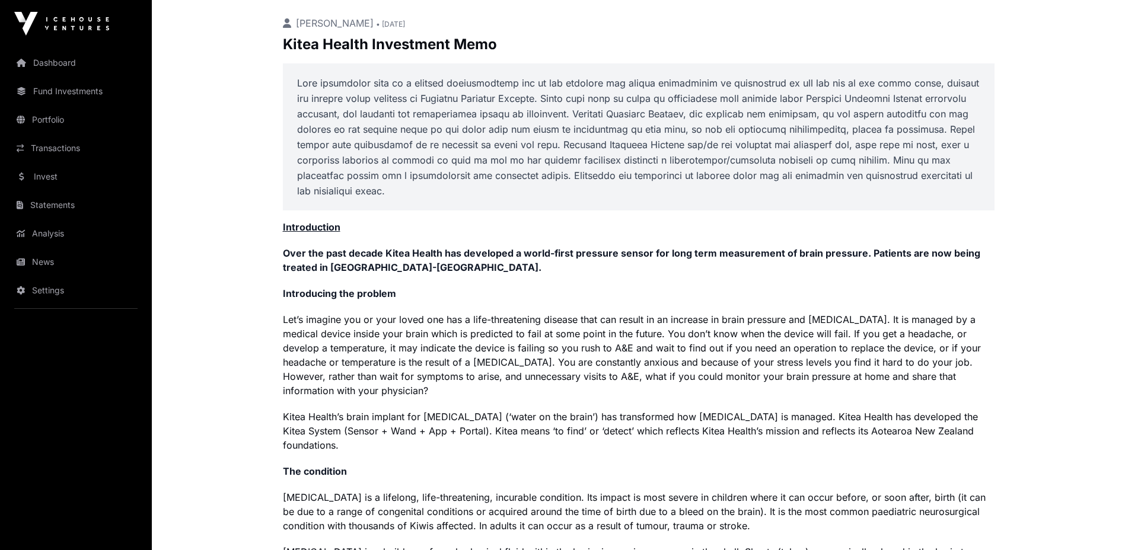
scroll to position [593, 0]
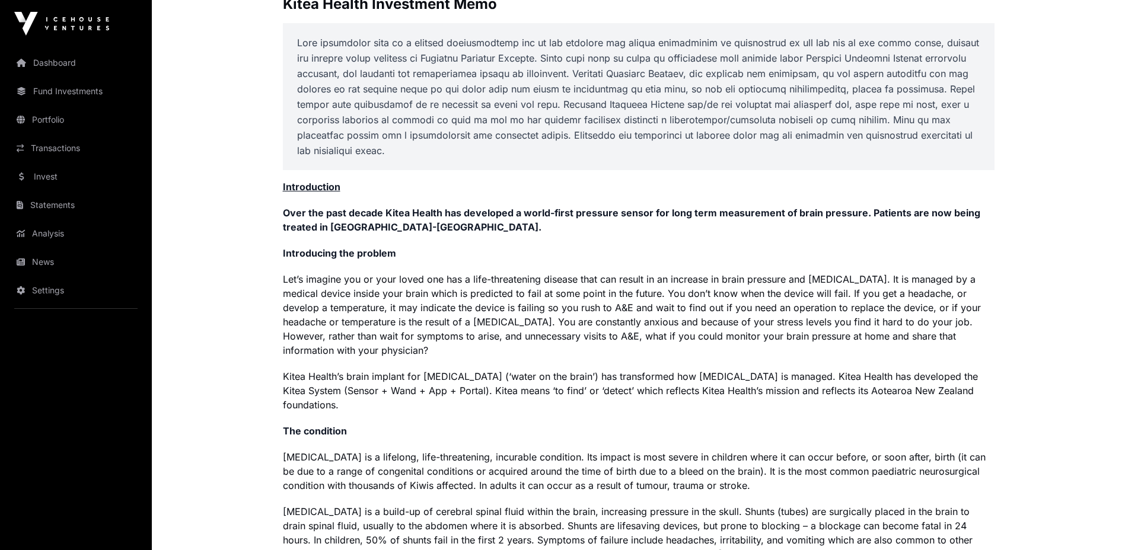
click at [588, 337] on p "Let’s imagine you or your loved one has a life-threatening disease that can res…" at bounding box center [639, 314] width 712 height 85
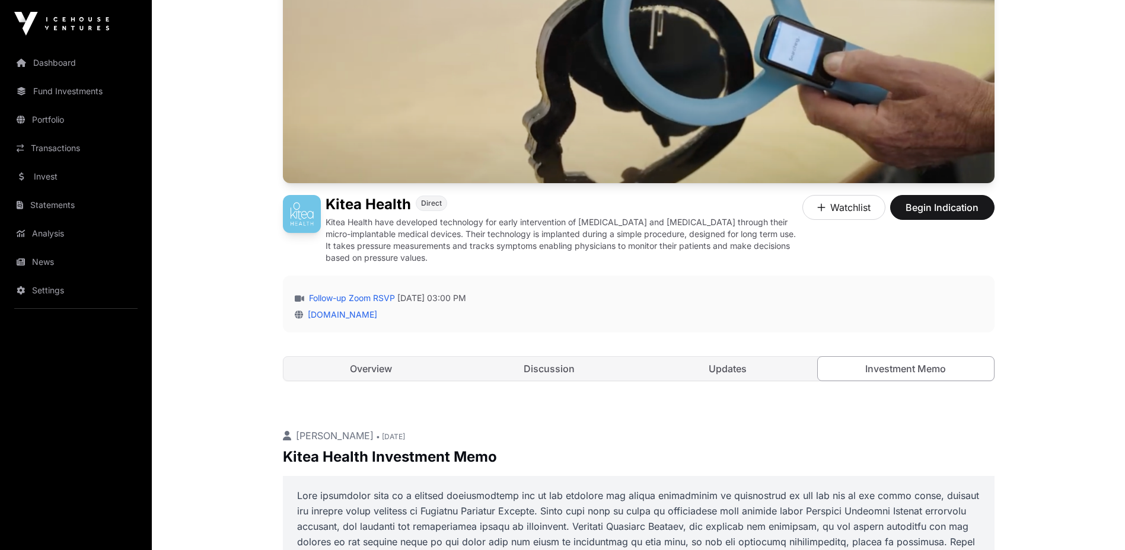
scroll to position [237, 0]
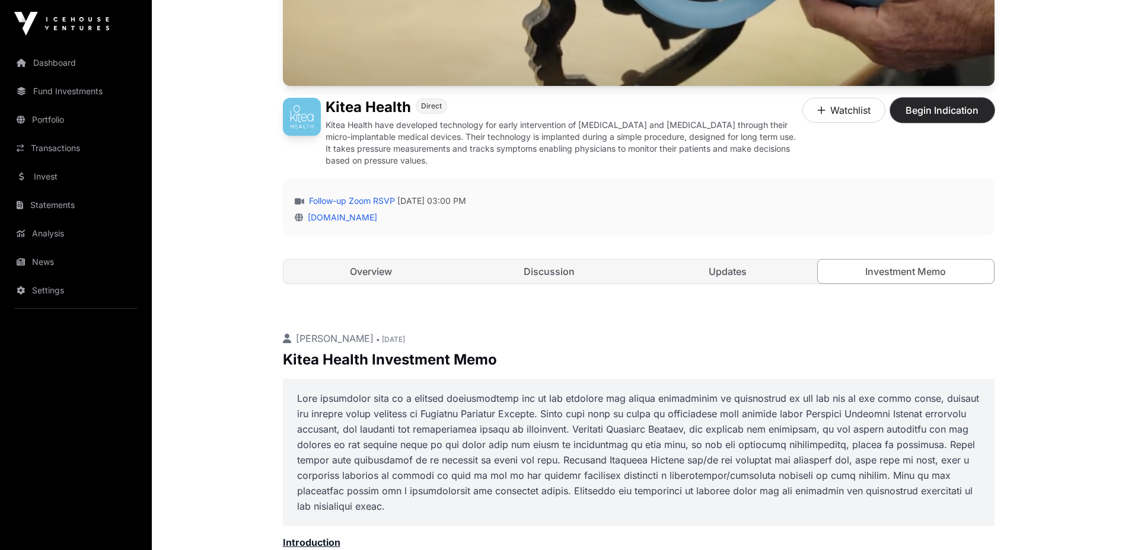
click at [946, 112] on span "Begin Indication" at bounding box center [942, 110] width 75 height 14
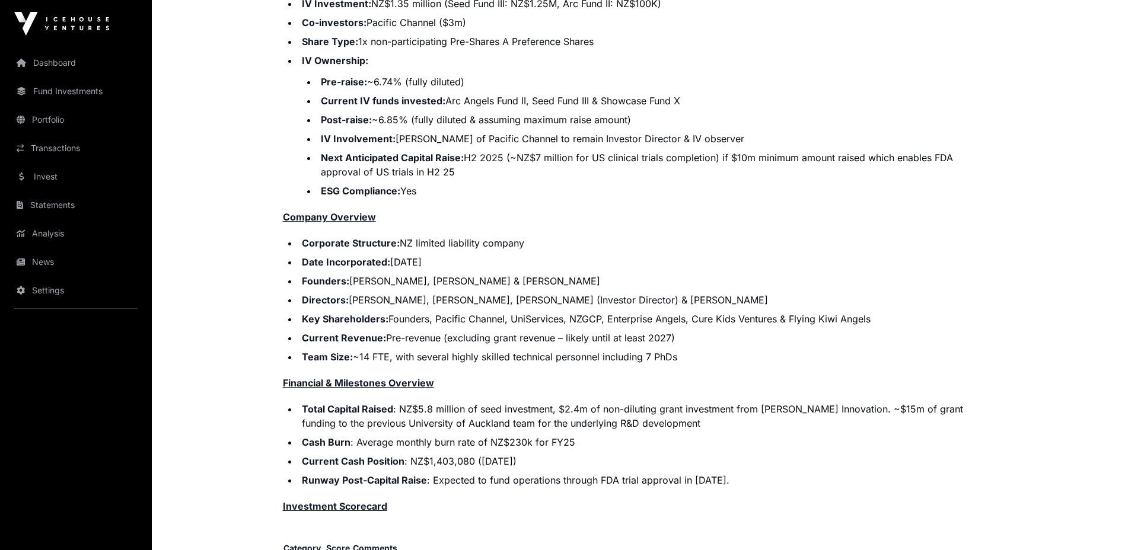
scroll to position [2550, 0]
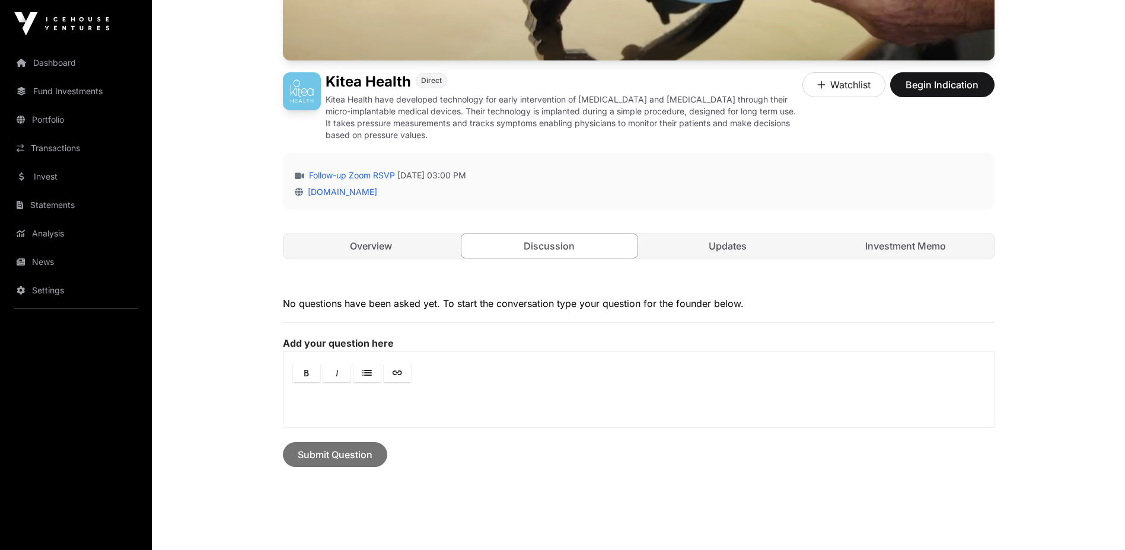
scroll to position [327, 0]
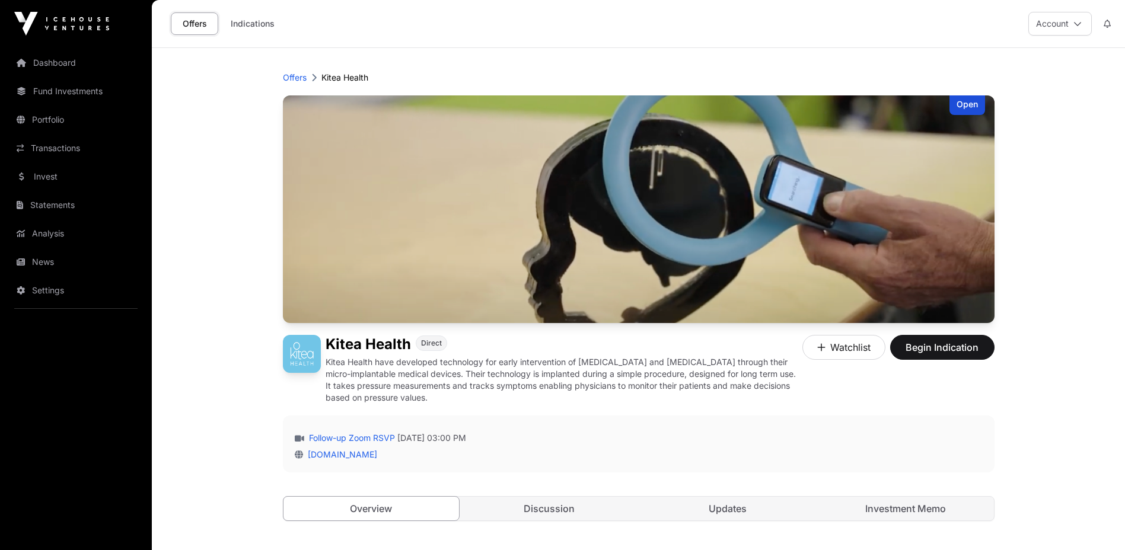
click at [197, 27] on link "Offers" at bounding box center [194, 23] width 47 height 23
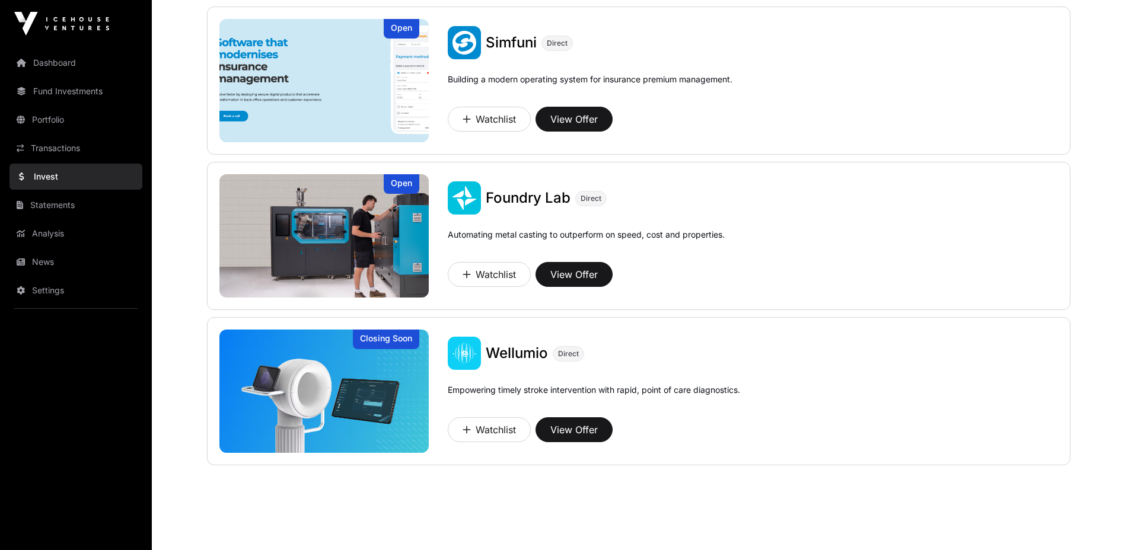
scroll to position [922, 0]
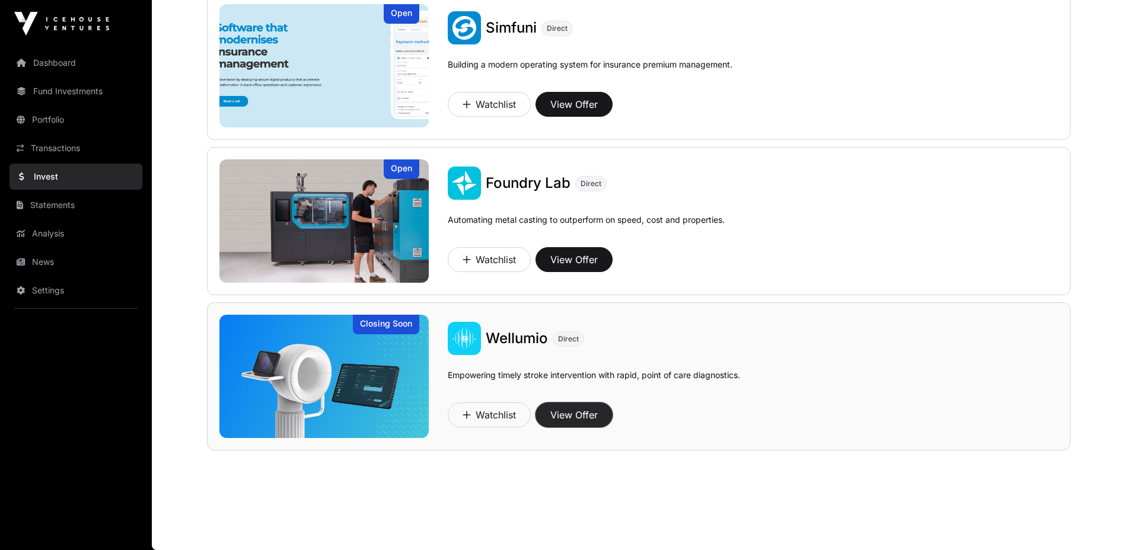
click at [576, 415] on button "View Offer" at bounding box center [573, 415] width 77 height 25
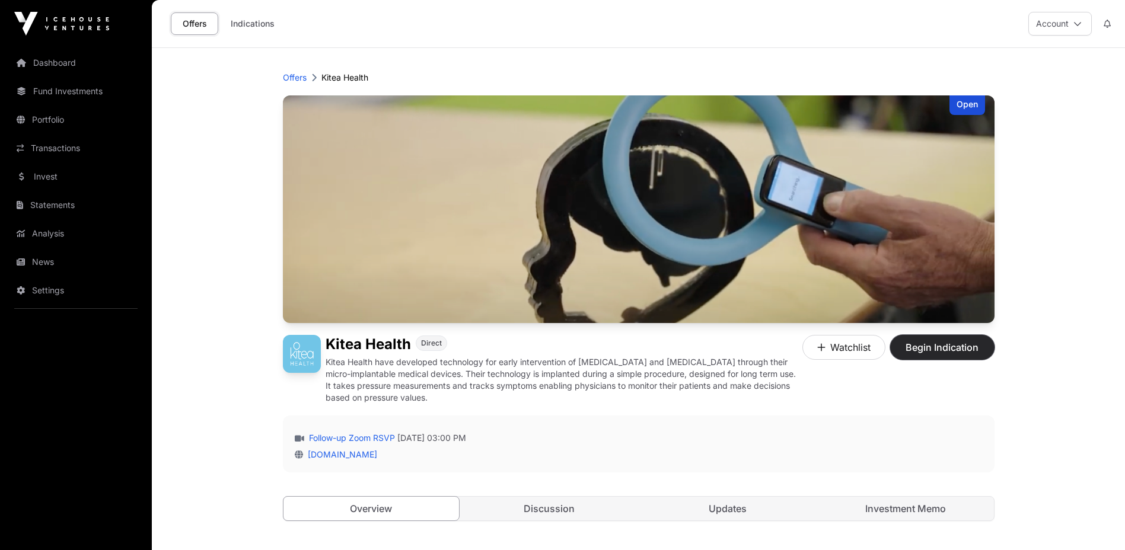
click at [954, 346] on span "Begin Indication" at bounding box center [942, 347] width 75 height 14
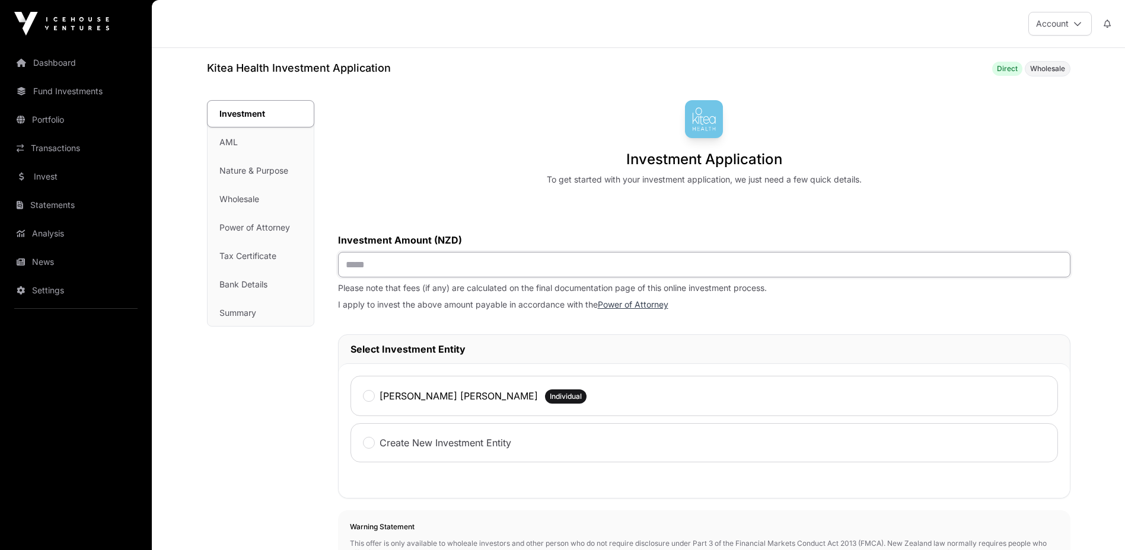
click at [556, 270] on input "text" at bounding box center [704, 264] width 732 height 25
type input "******"
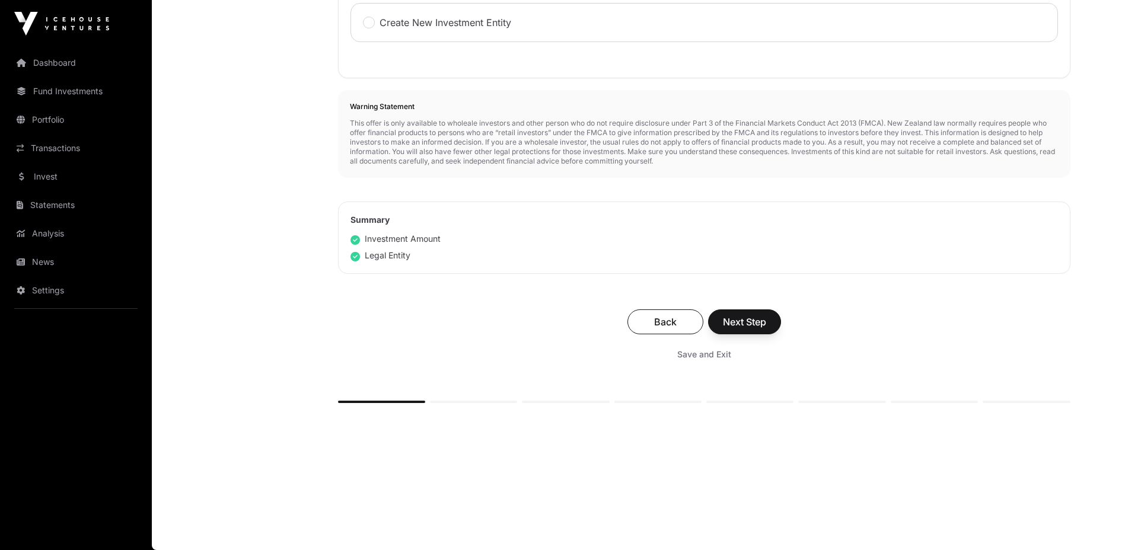
scroll to position [422, 0]
click at [748, 323] on span "Next Step" at bounding box center [744, 322] width 43 height 14
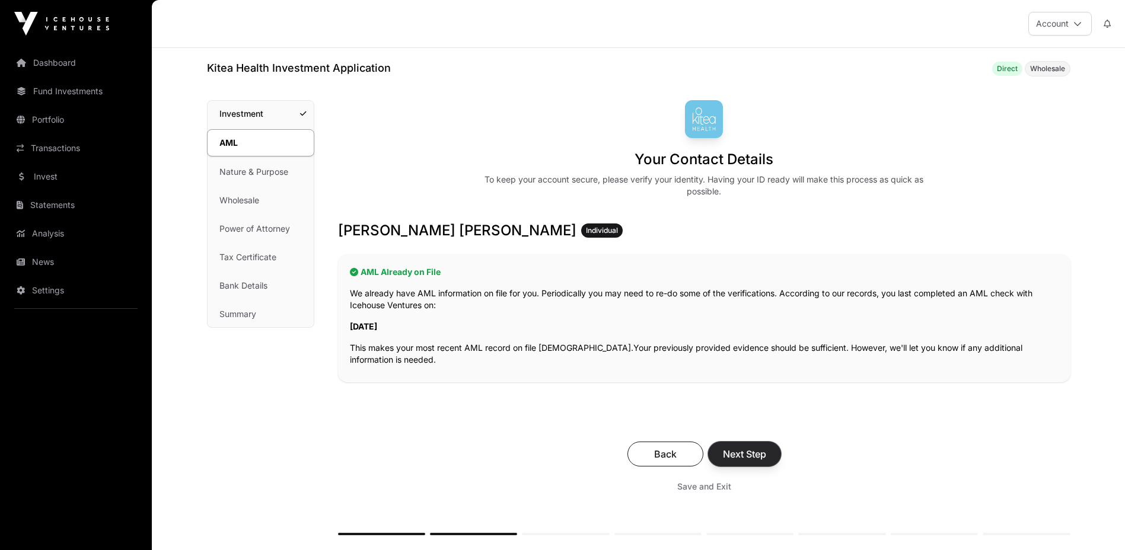
click at [760, 453] on span "Next Step" at bounding box center [744, 454] width 43 height 14
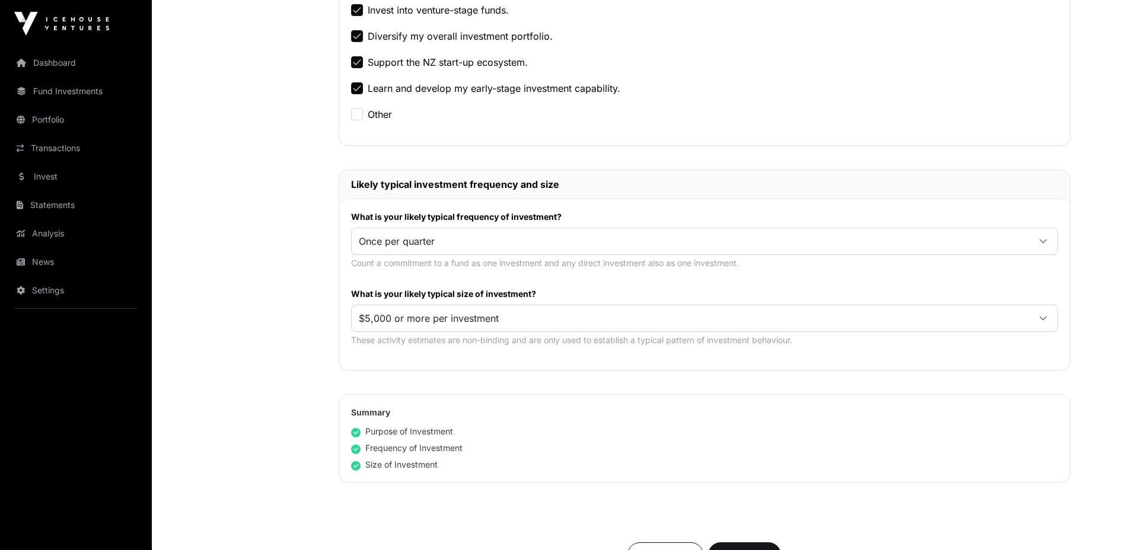
scroll to position [474, 0]
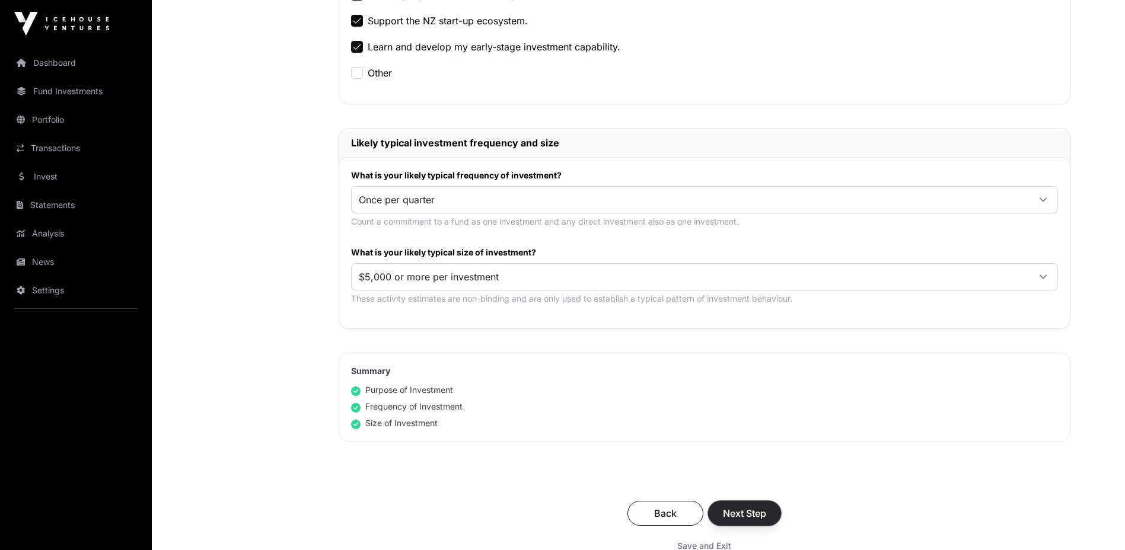
click at [752, 515] on span "Next Step" at bounding box center [744, 513] width 43 height 14
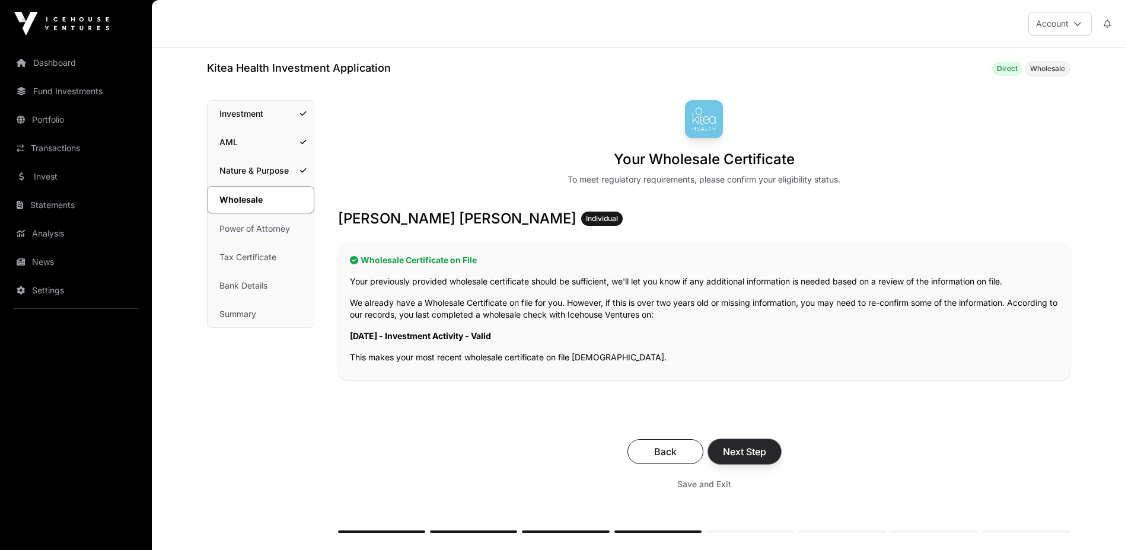
click at [753, 454] on span "Next Step" at bounding box center [744, 452] width 43 height 14
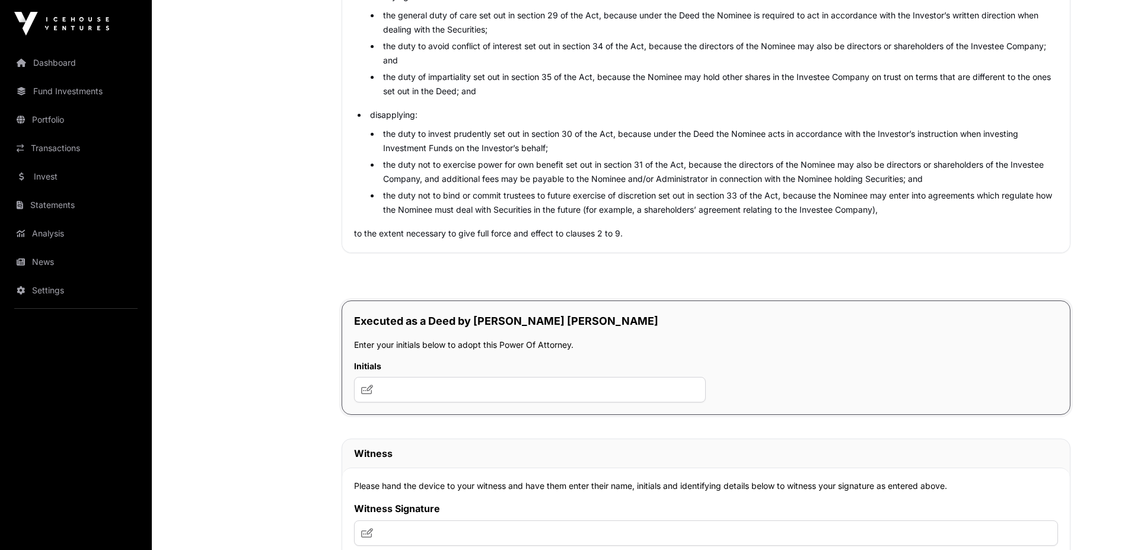
scroll to position [6641, 0]
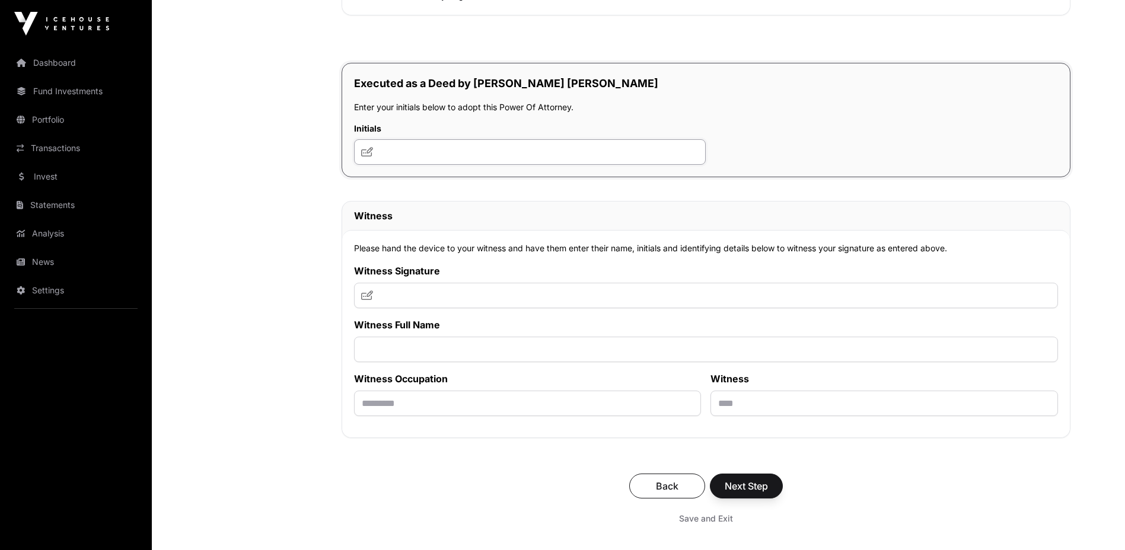
click at [511, 162] on input "text" at bounding box center [530, 151] width 352 height 25
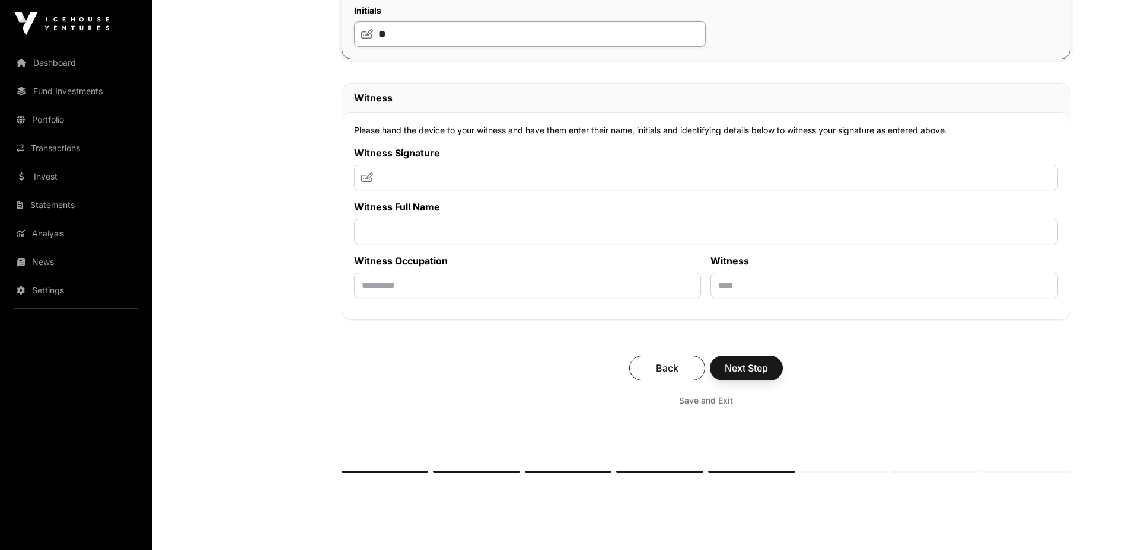
scroll to position [6760, 0]
type input "**"
click at [753, 374] on span "Next Step" at bounding box center [746, 368] width 43 height 14
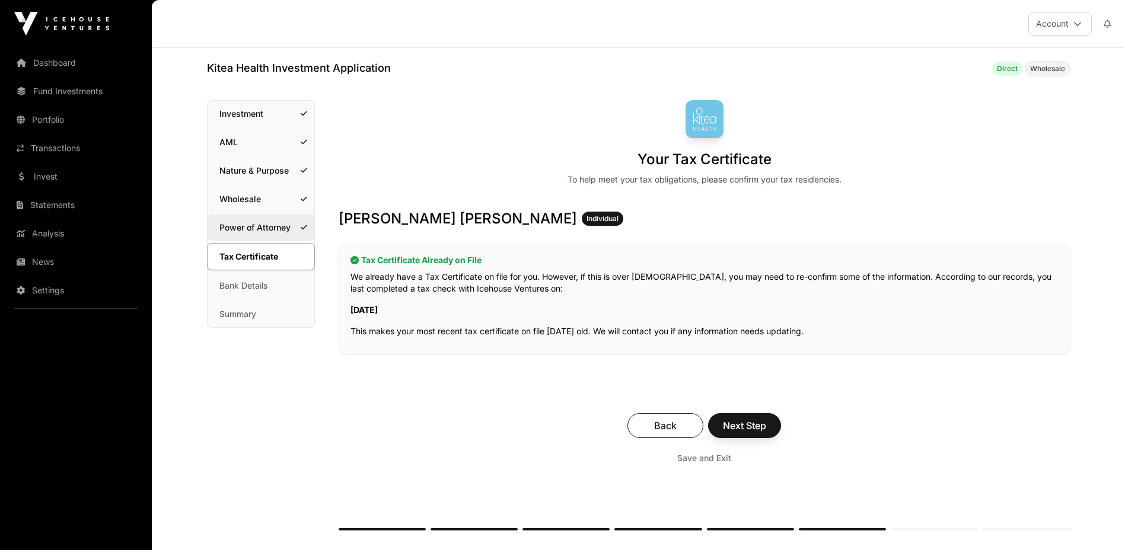
click at [274, 231] on link "Power of Attorney" at bounding box center [261, 228] width 107 height 26
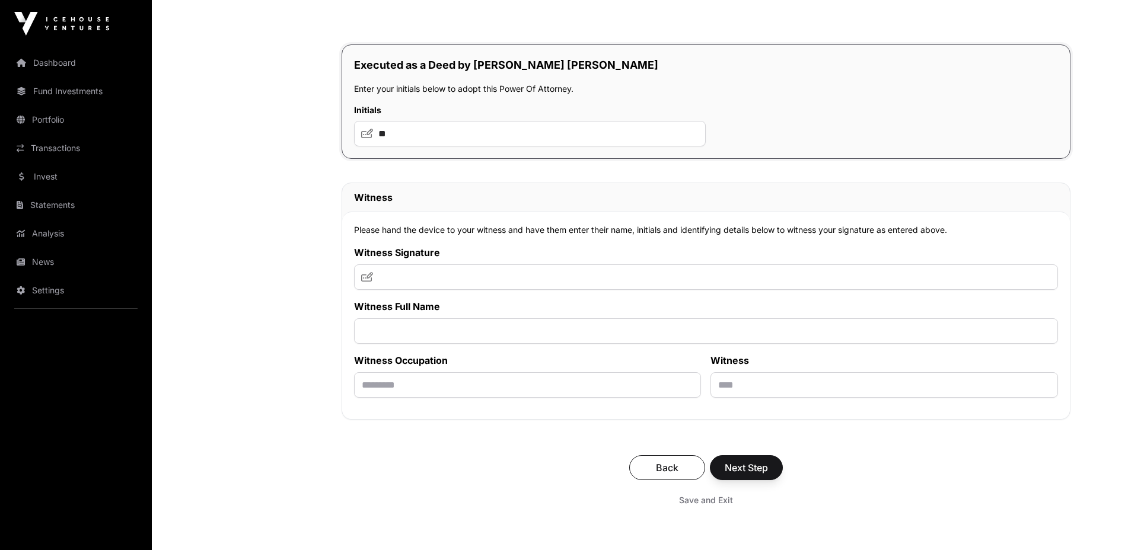
scroll to position [6659, 0]
click at [427, 280] on input "text" at bounding box center [706, 278] width 704 height 25
click at [439, 345] on input "text" at bounding box center [706, 332] width 704 height 25
click at [444, 283] on input "text" at bounding box center [706, 278] width 704 height 25
click at [433, 345] on input "text" at bounding box center [706, 332] width 704 height 25
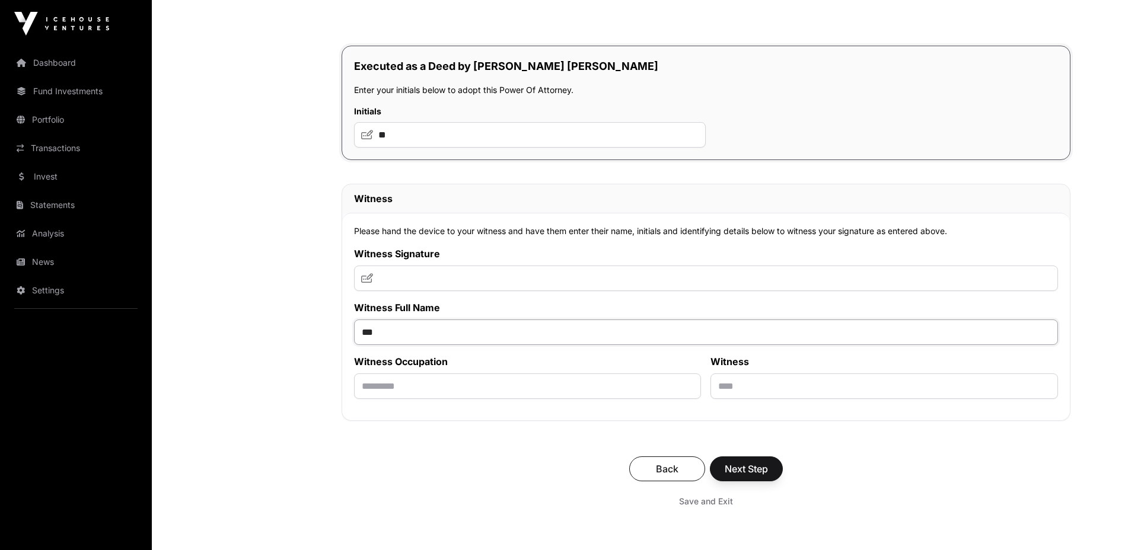
click at [466, 338] on input "***" at bounding box center [706, 332] width 704 height 25
type input "**********"
click at [448, 397] on input "text" at bounding box center [527, 386] width 347 height 25
type input "*********"
click at [921, 388] on input "text" at bounding box center [883, 386] width 347 height 25
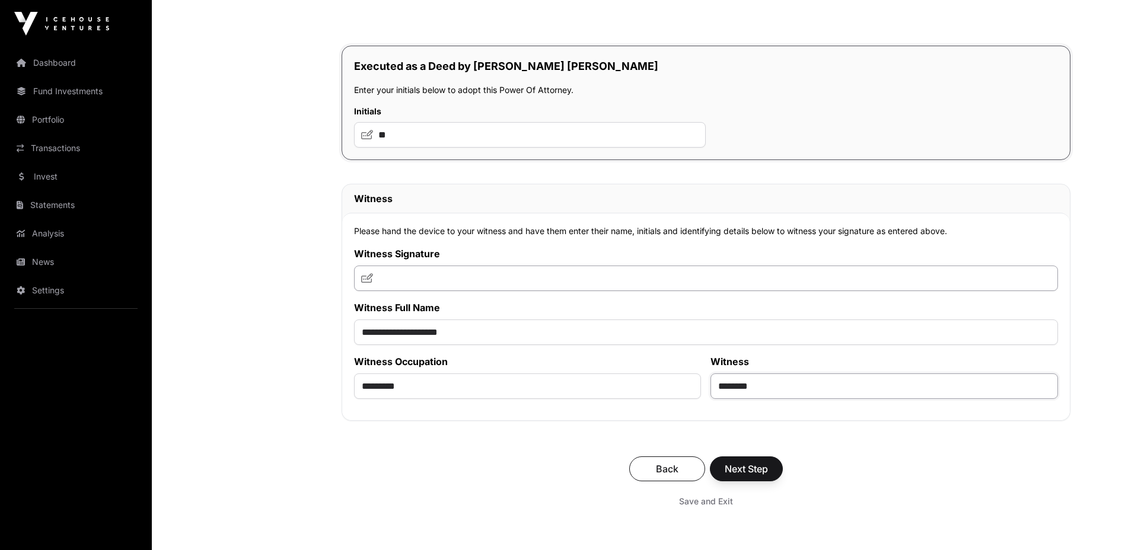
type input "********"
click at [598, 291] on input "text" at bounding box center [706, 278] width 704 height 25
click at [368, 282] on icon at bounding box center [367, 277] width 12 height 9
click at [366, 278] on icon at bounding box center [367, 277] width 12 height 9
click at [365, 279] on icon at bounding box center [367, 277] width 12 height 9
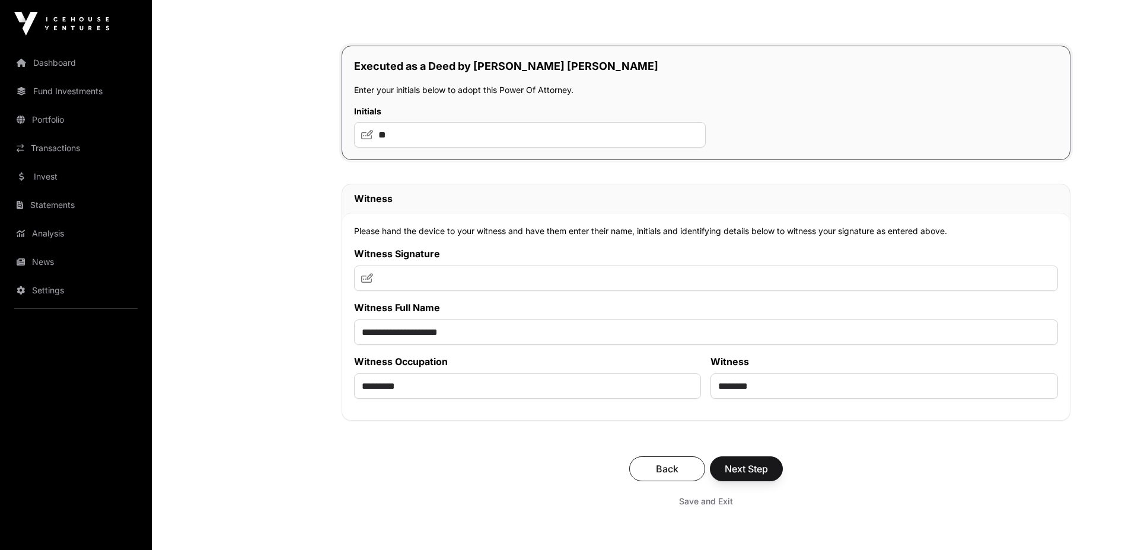
click at [365, 279] on icon at bounding box center [367, 277] width 12 height 9
click at [491, 339] on input "**********" at bounding box center [706, 332] width 704 height 25
click at [609, 276] on input "text" at bounding box center [706, 278] width 704 height 25
drag, startPoint x: 1133, startPoint y: 1, endPoint x: 626, endPoint y: 244, distance: 562.5
click at [627, 244] on div "**********" at bounding box center [706, 317] width 728 height 208
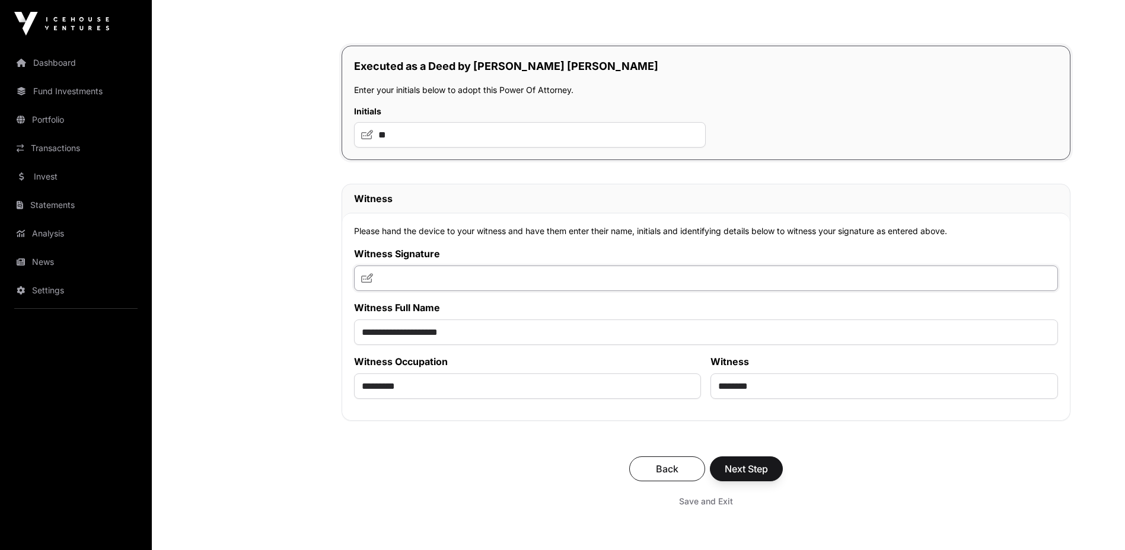
click at [603, 269] on input "text" at bounding box center [706, 278] width 704 height 25
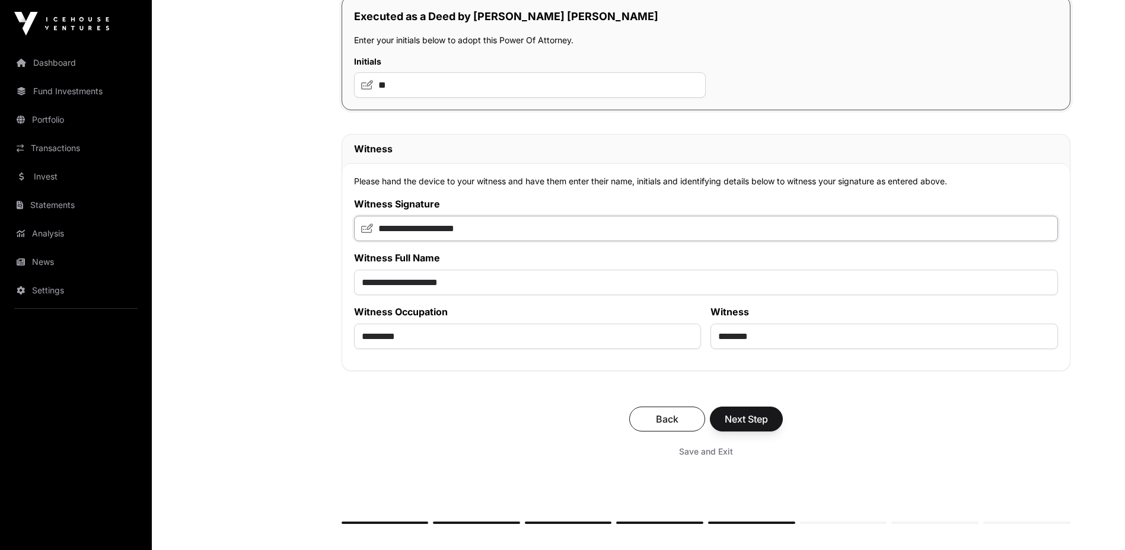
scroll to position [6641, 0]
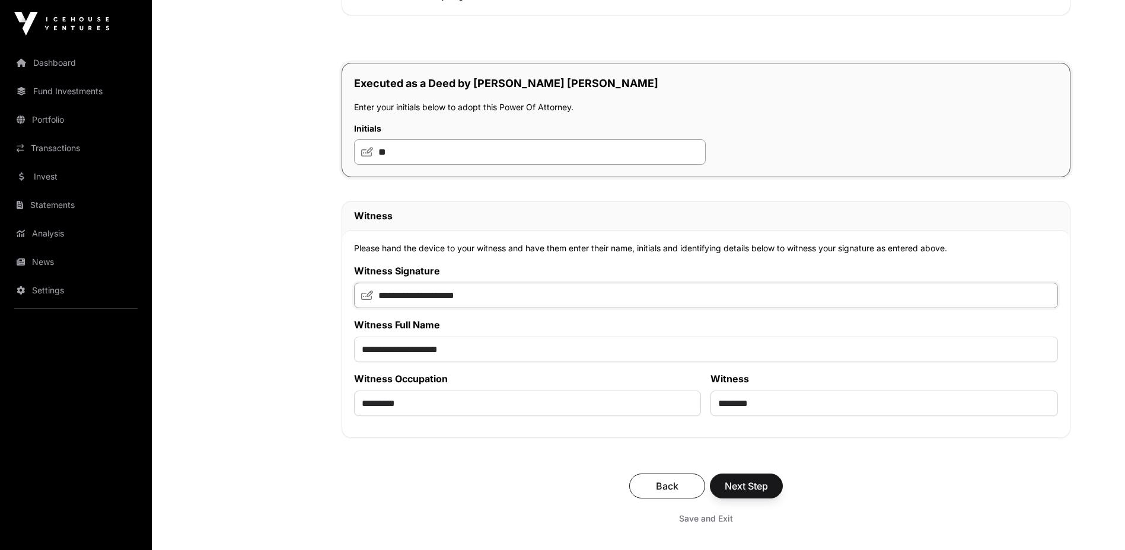
type input "**********"
click at [471, 144] on input "**" at bounding box center [530, 151] width 352 height 25
type input "*"
type input "**"
click at [764, 487] on span "Next Step" at bounding box center [746, 486] width 43 height 14
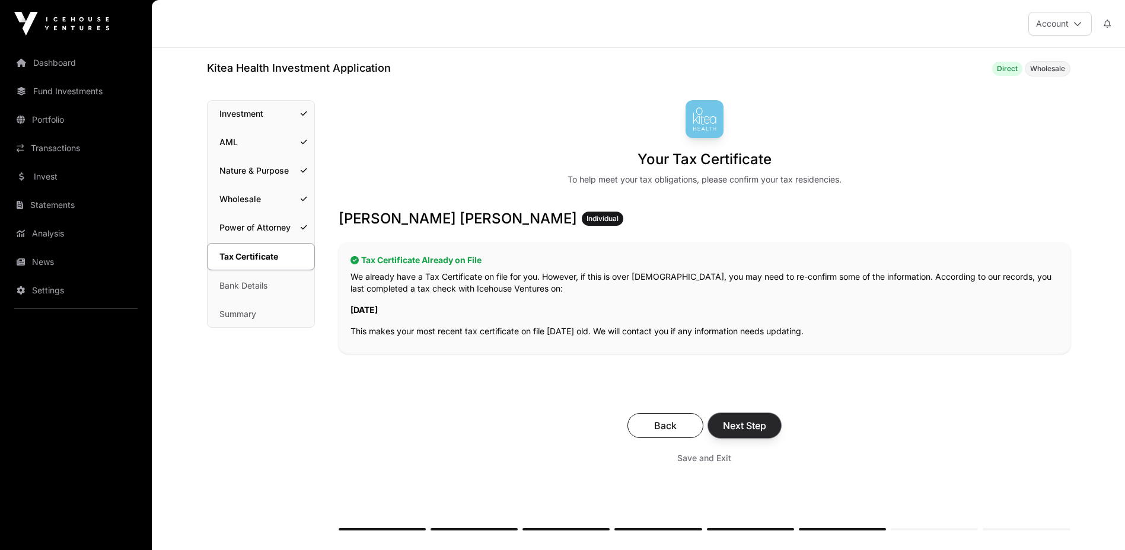
click at [768, 429] on button "Next Step" at bounding box center [744, 425] width 73 height 25
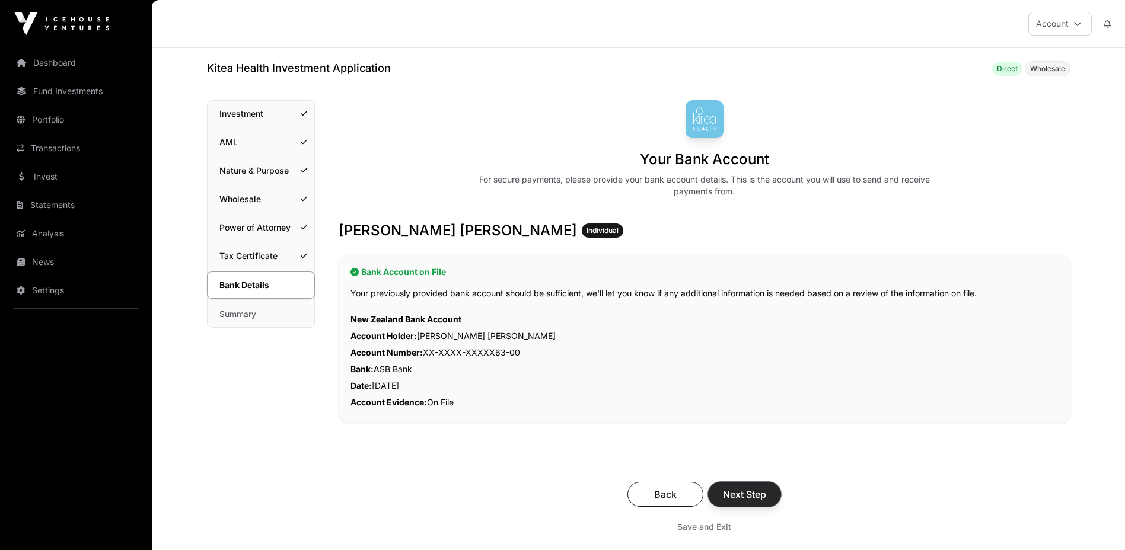
click at [743, 496] on span "Next Step" at bounding box center [744, 494] width 43 height 14
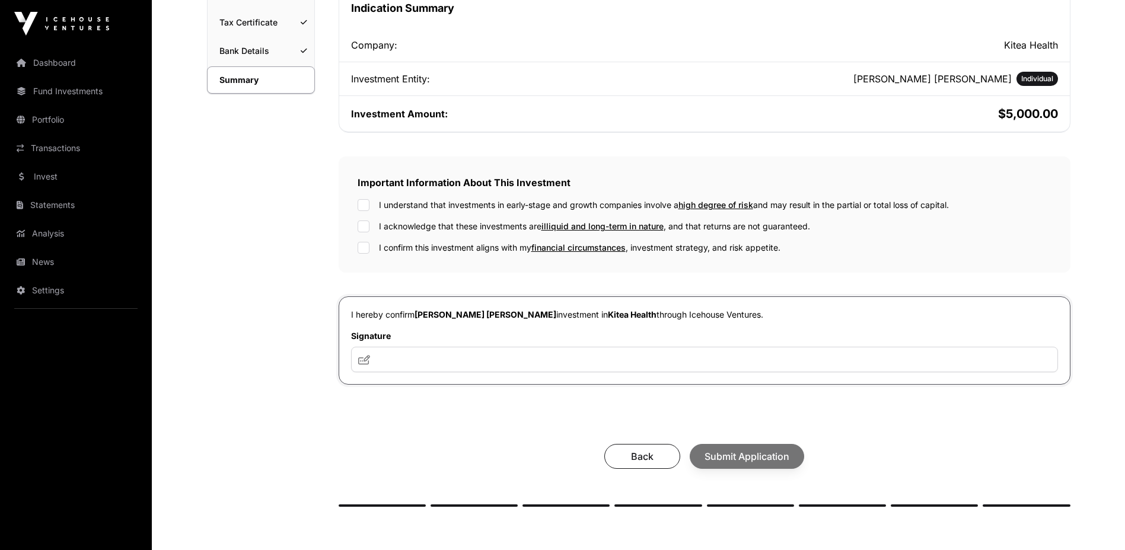
scroll to position [237, 0]
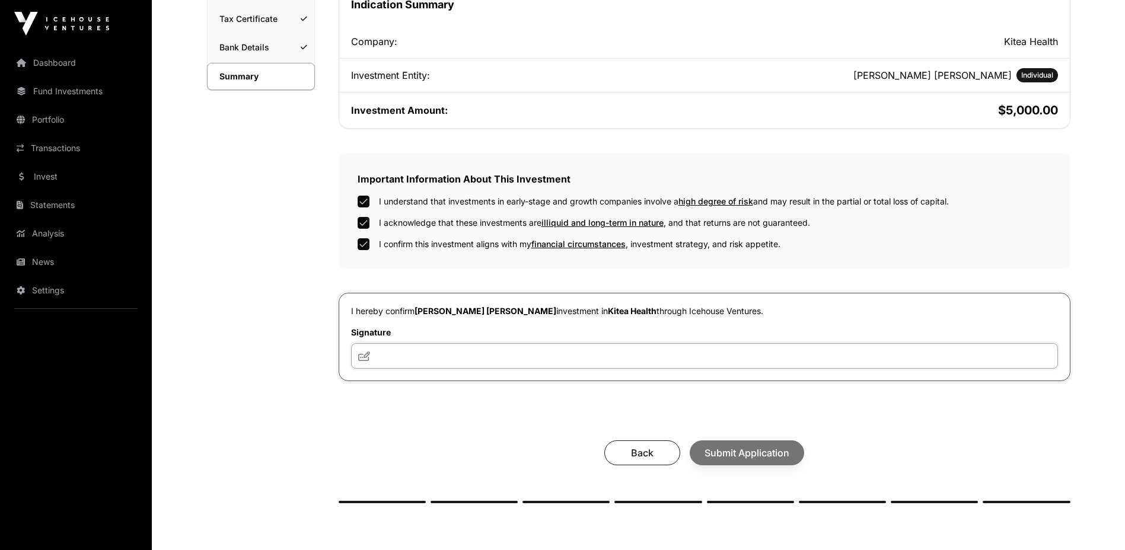
drag, startPoint x: 400, startPoint y: 357, endPoint x: 397, endPoint y: 349, distance: 8.1
click at [401, 355] on input "text" at bounding box center [704, 355] width 707 height 25
type input "**"
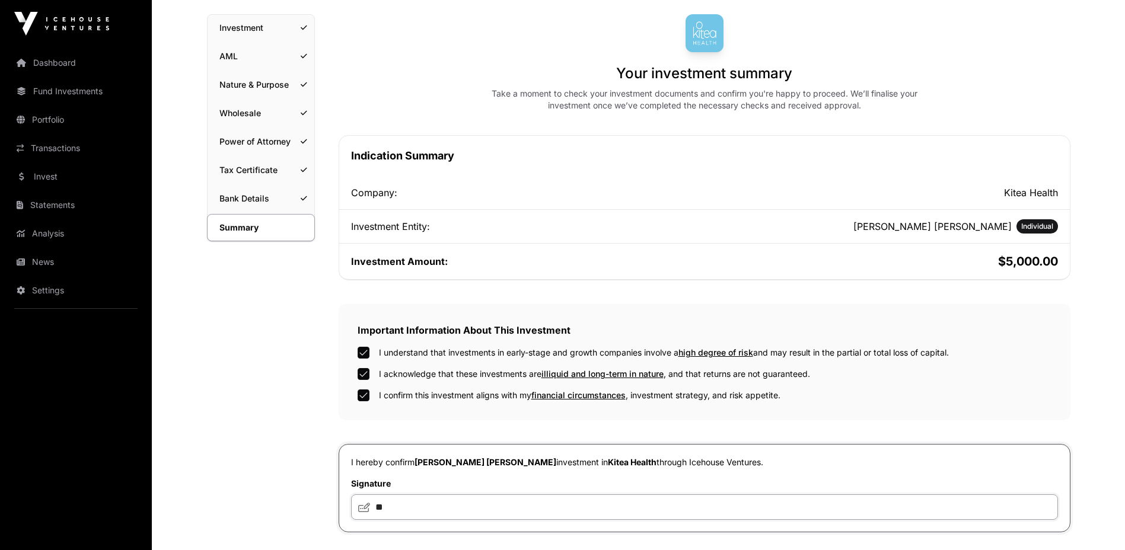
scroll to position [296, 0]
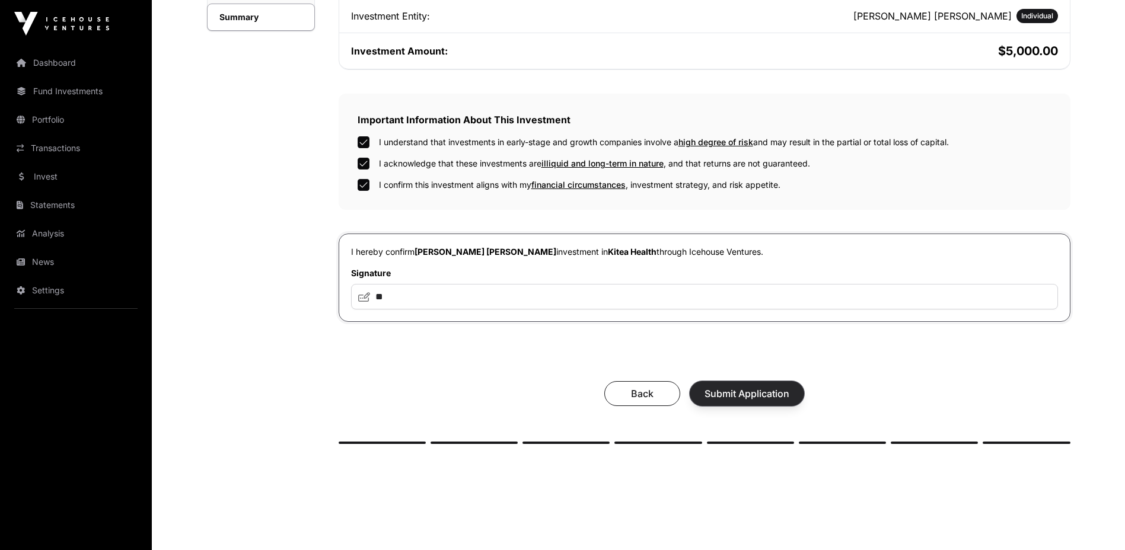
click at [739, 397] on span "Submit Application" at bounding box center [746, 394] width 85 height 14
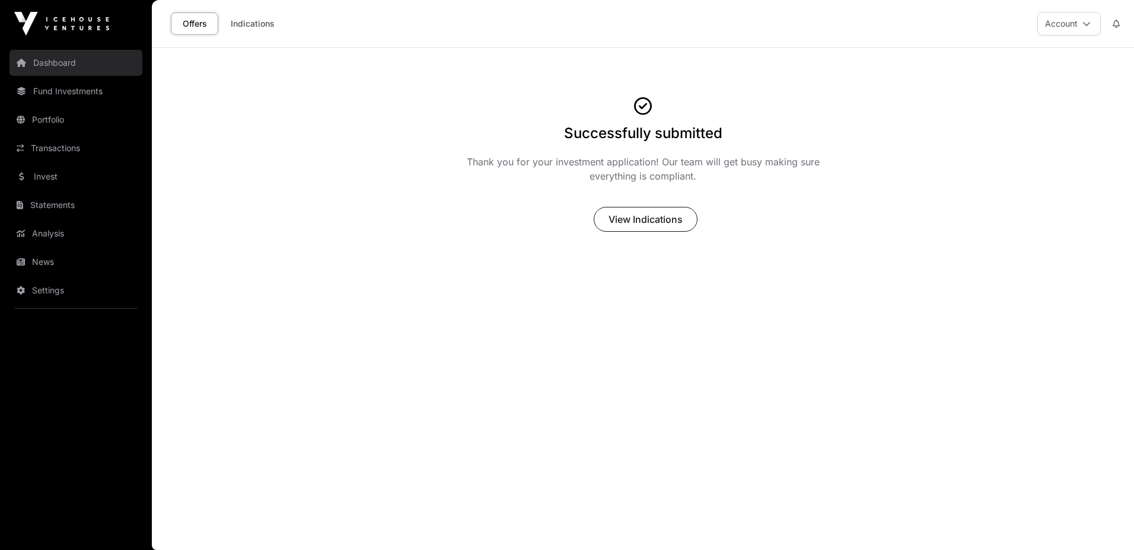
drag, startPoint x: 60, startPoint y: 60, endPoint x: 87, endPoint y: 63, distance: 27.5
click at [60, 60] on link "Dashboard" at bounding box center [75, 63] width 133 height 26
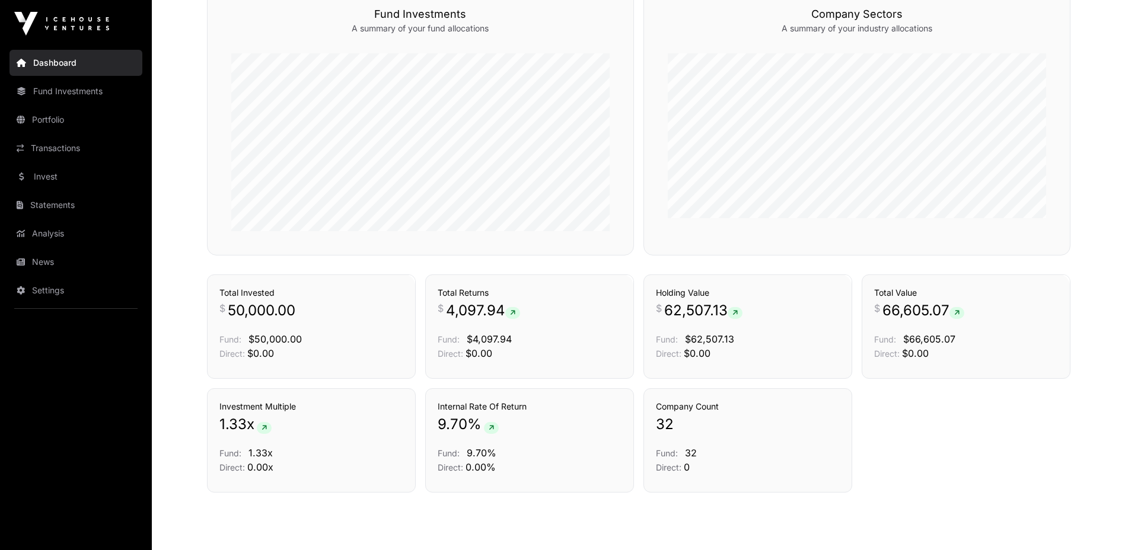
scroll to position [572, 0]
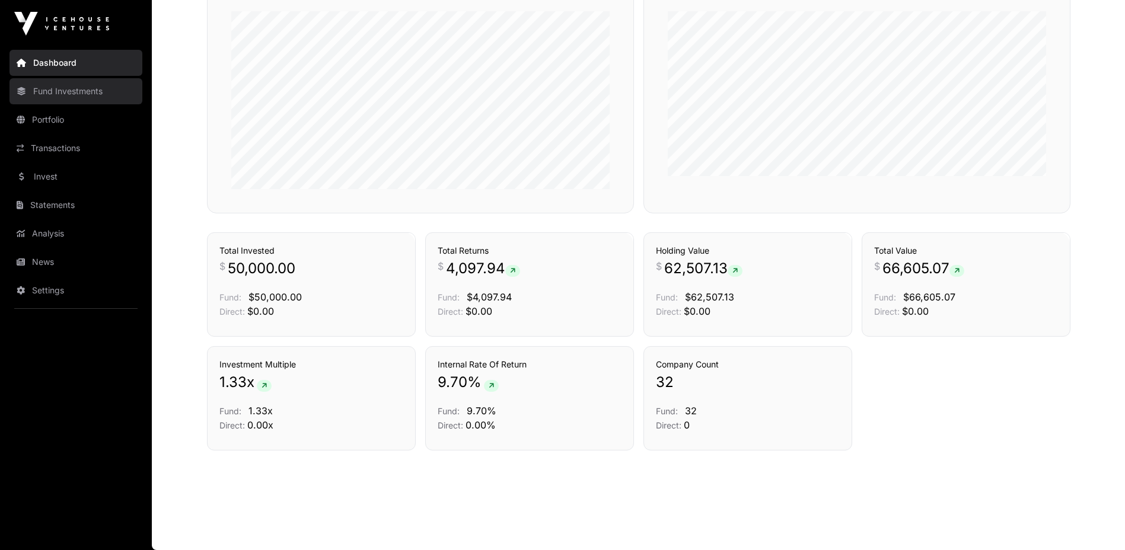
click at [48, 90] on link "Fund Investments" at bounding box center [75, 91] width 133 height 26
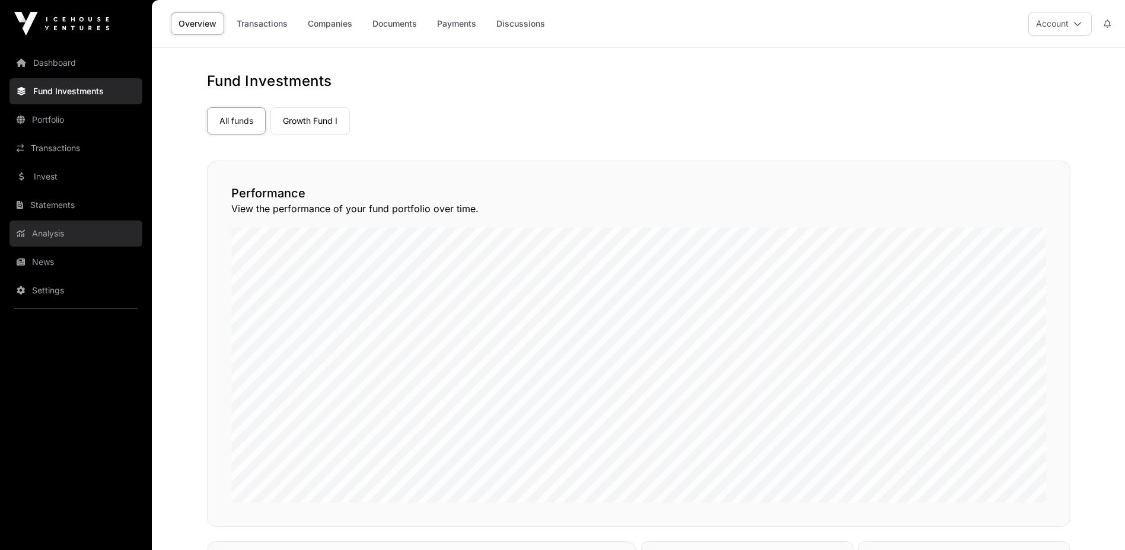
click at [32, 232] on link "Analysis" at bounding box center [75, 234] width 133 height 26
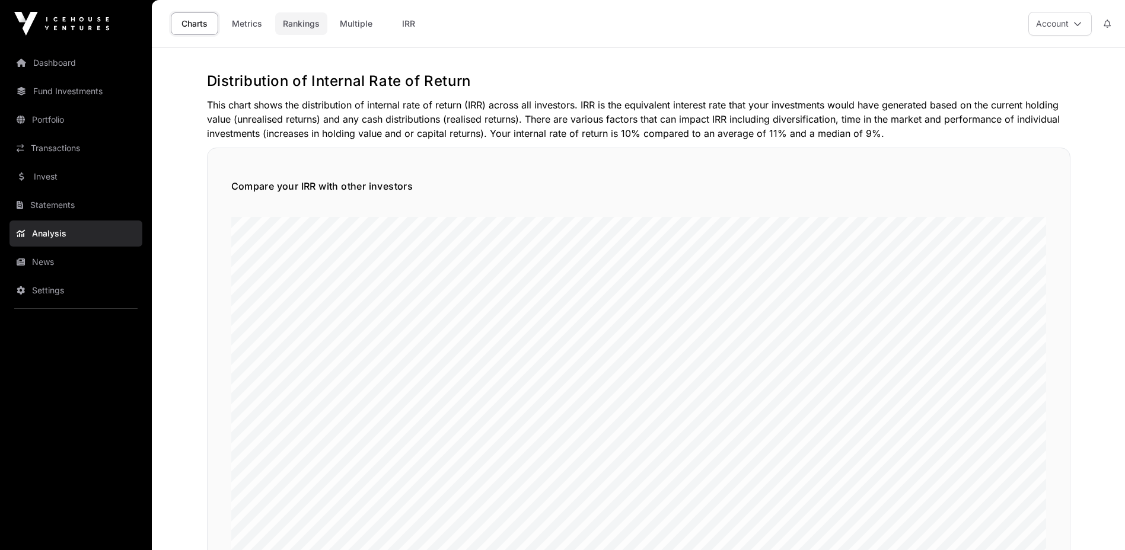
click at [292, 27] on link "Rankings" at bounding box center [301, 23] width 52 height 23
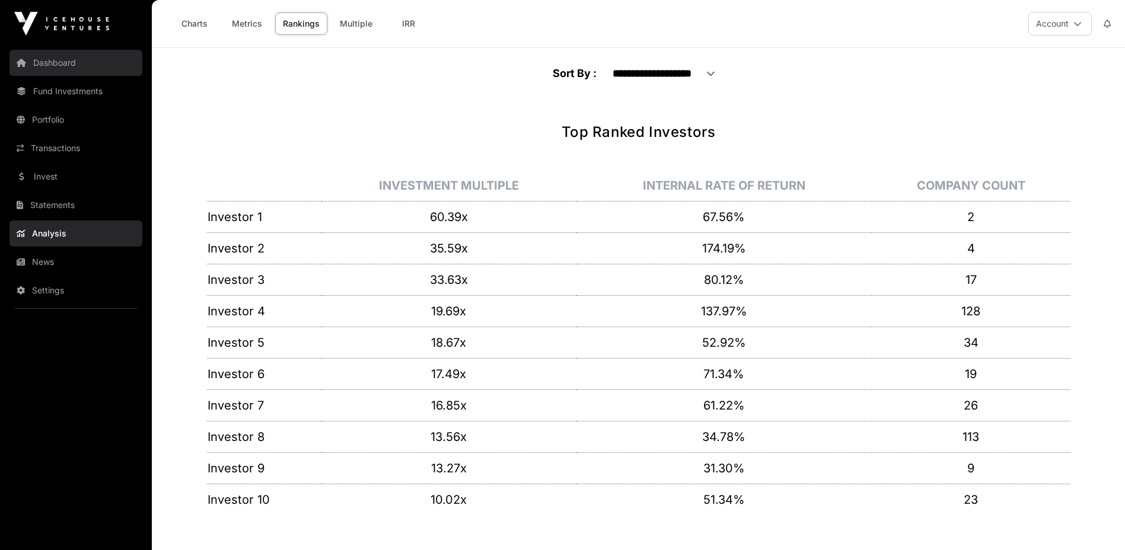
click at [53, 68] on link "Dashboard" at bounding box center [75, 63] width 133 height 26
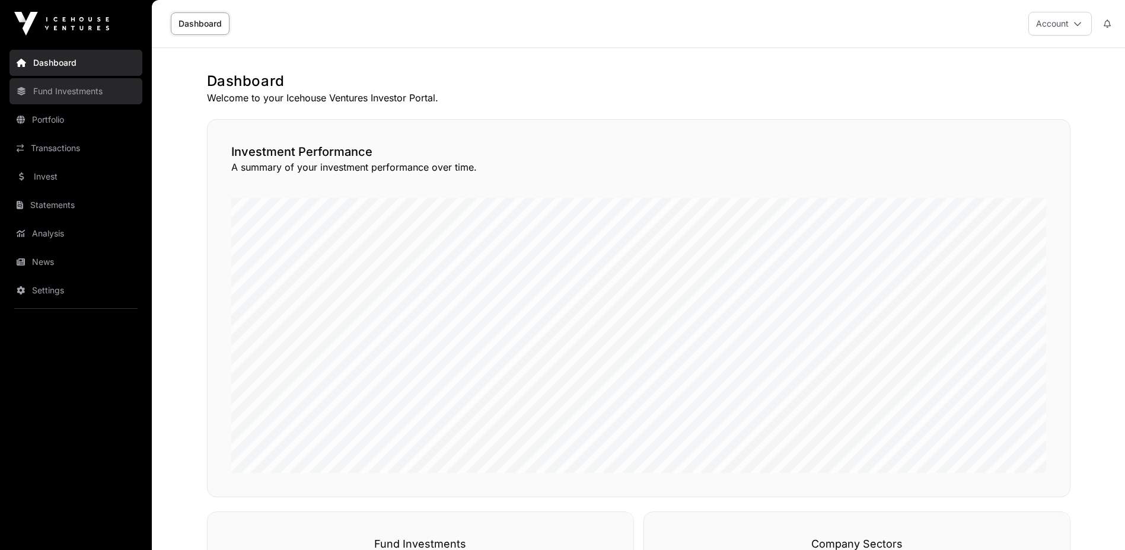
click at [61, 90] on link "Fund Investments" at bounding box center [75, 91] width 133 height 26
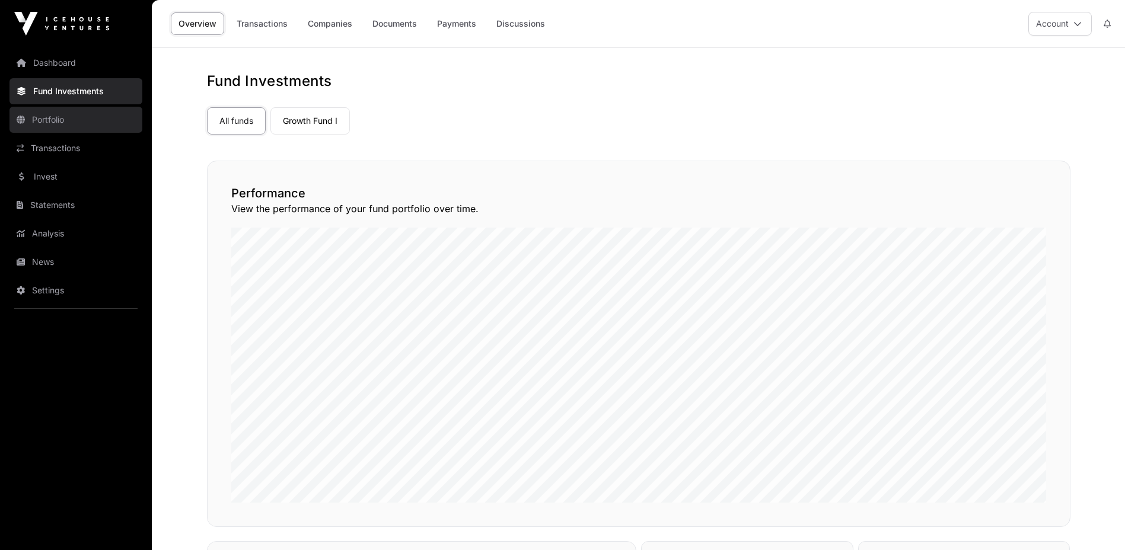
click at [39, 116] on link "Portfolio" at bounding box center [75, 120] width 133 height 26
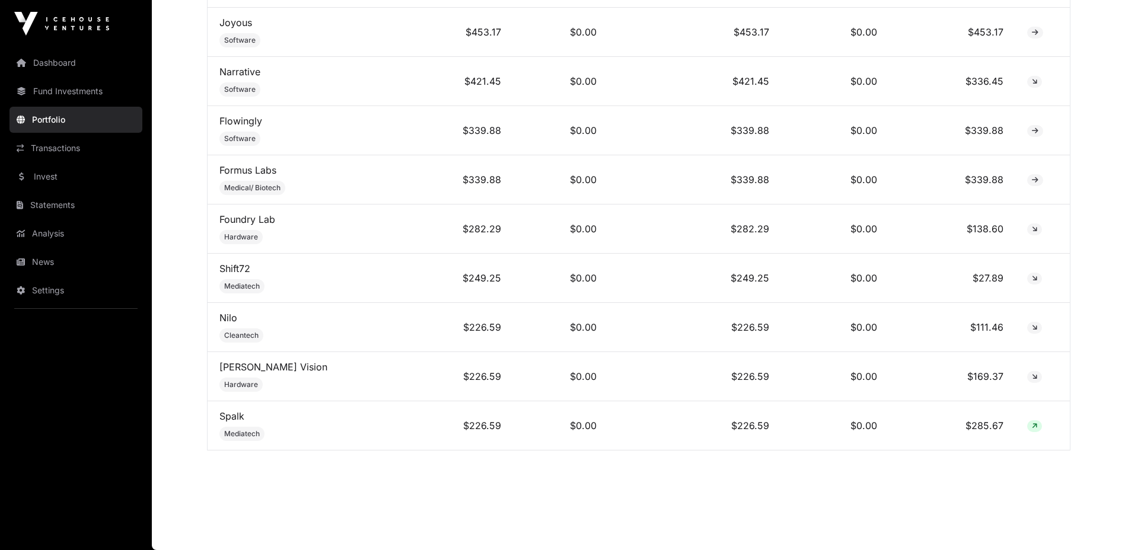
scroll to position [1715, 0]
click at [58, 71] on link "Dashboard" at bounding box center [75, 63] width 133 height 26
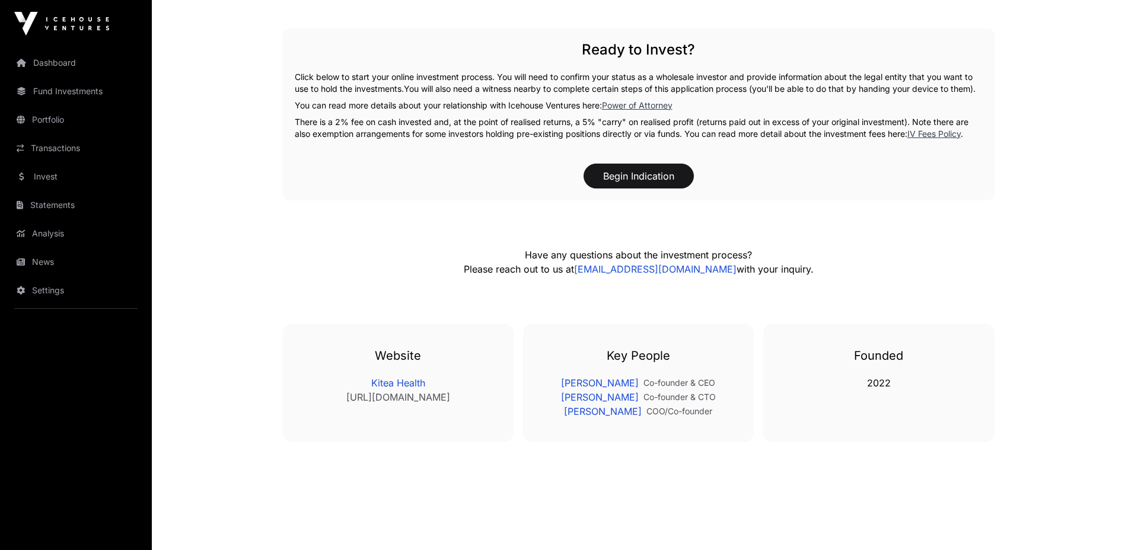
scroll to position [1448, 0]
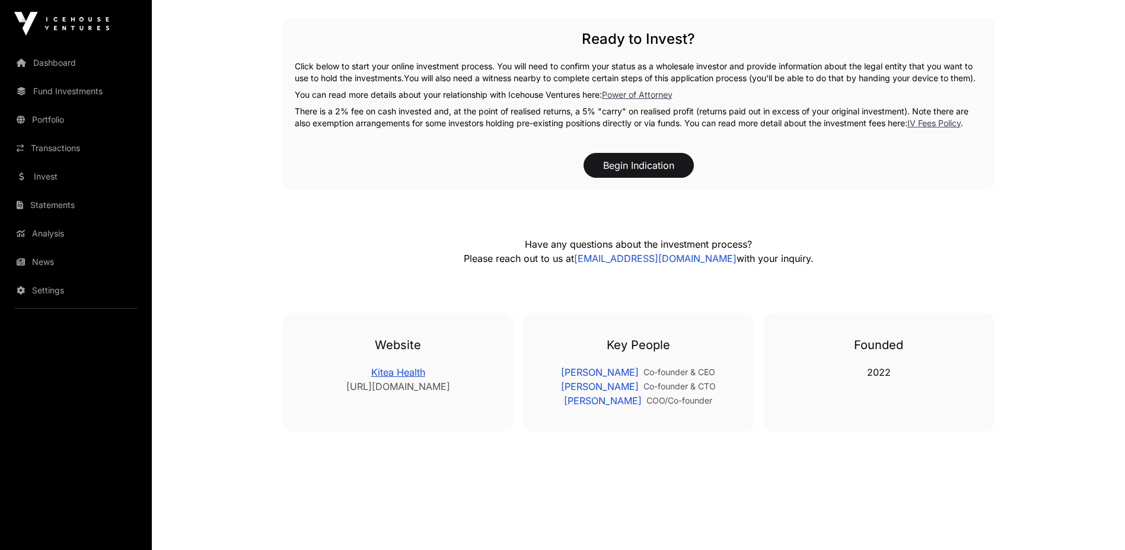
click at [375, 372] on link "Kitea Health" at bounding box center [398, 372] width 183 height 14
